Goal: Information Seeking & Learning: Understand process/instructions

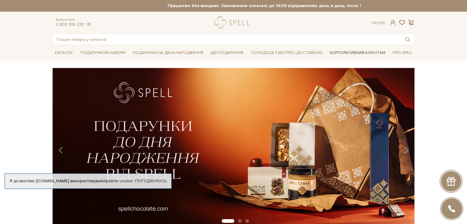
click at [366, 49] on link "Корпоративним клієнтам" at bounding box center [357, 53] width 60 height 10
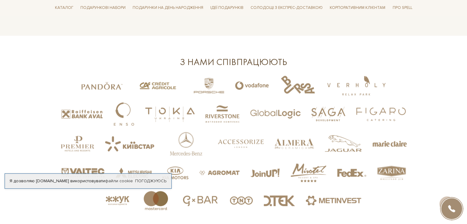
scroll to position [1320, 0]
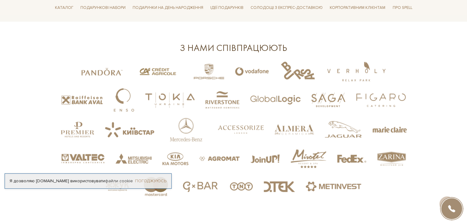
click at [162, 178] on link "Погоджуюсь" at bounding box center [150, 181] width 31 height 6
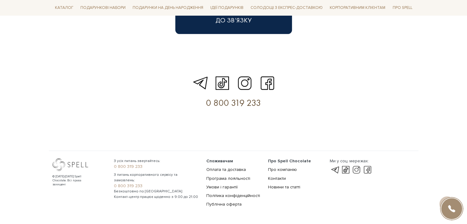
scroll to position [1815, 0]
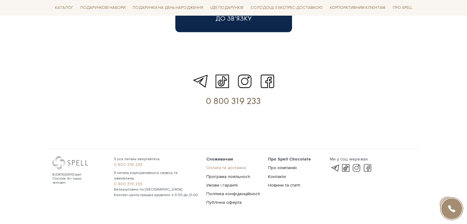
click at [227, 165] on link "Оплата та доставка" at bounding box center [226, 167] width 40 height 5
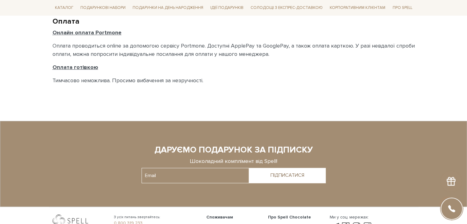
scroll to position [276, 0]
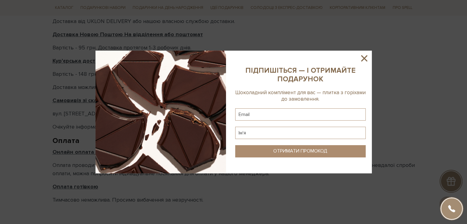
click at [366, 52] on sys-column-static at bounding box center [300, 112] width 143 height 123
click at [364, 55] on icon at bounding box center [364, 58] width 10 height 10
